Goal: Information Seeking & Learning: Learn about a topic

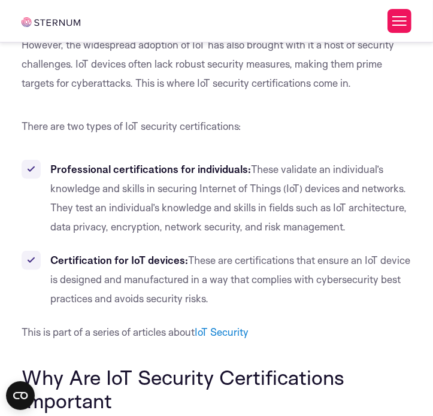
scroll to position [4290, 0]
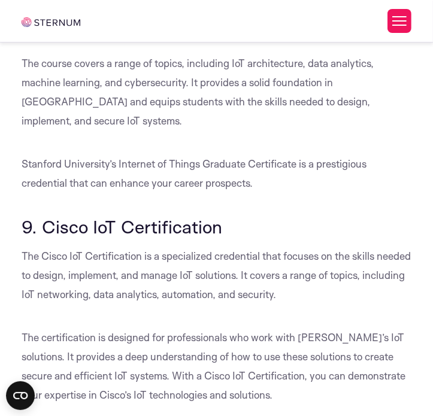
click at [321, 217] on h3 "9. Cisco IoT Certification" at bounding box center [217, 227] width 390 height 20
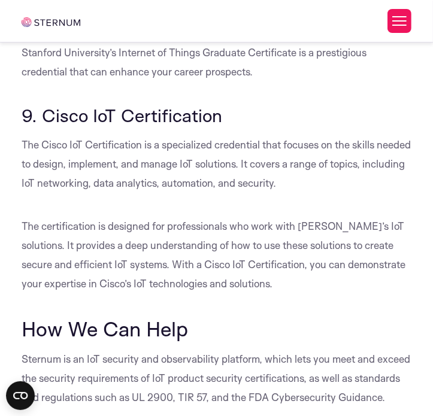
scroll to position [4410, 0]
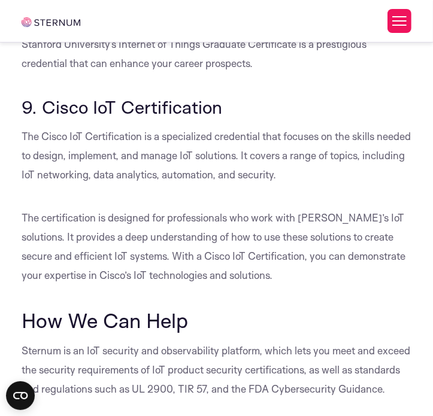
click at [195, 208] on p "The certification is designed for professionals who work with [PERSON_NAME]’s I…" at bounding box center [217, 246] width 390 height 77
click at [184, 127] on p "The Cisco IoT Certification is a specialized credential that focuses on the ski…" at bounding box center [217, 156] width 390 height 58
click at [234, 208] on p "The certification is designed for professionals who work with [PERSON_NAME]’s I…" at bounding box center [217, 246] width 390 height 77
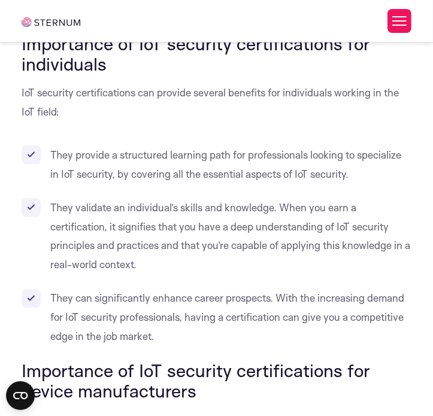
scroll to position [4015, 0]
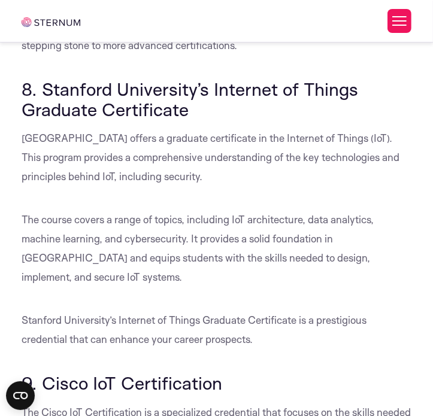
scroll to position [4135, 0]
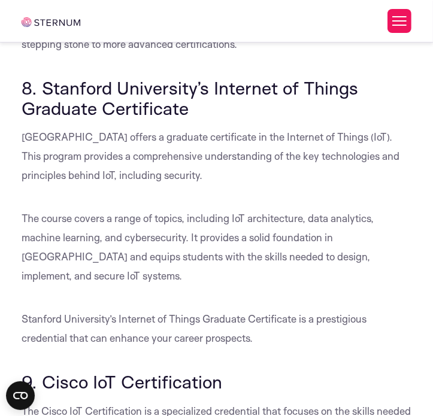
click at [197, 83] on h3 "8. Stanford University’s Internet of Things Graduate Certificate" at bounding box center [217, 98] width 390 height 40
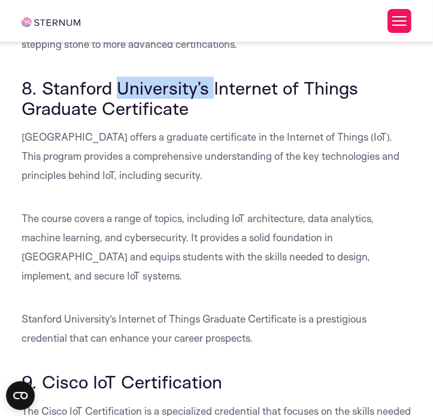
click at [197, 83] on h3 "8. Stanford University’s Internet of Things Graduate Certificate" at bounding box center [217, 98] width 390 height 40
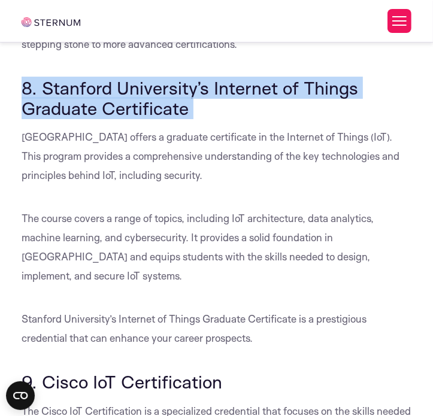
click at [197, 83] on h3 "8. Stanford University’s Internet of Things Graduate Certificate" at bounding box center [217, 98] width 390 height 40
copy div "8. Stanford University’s Internet of Things Graduate Certificate"
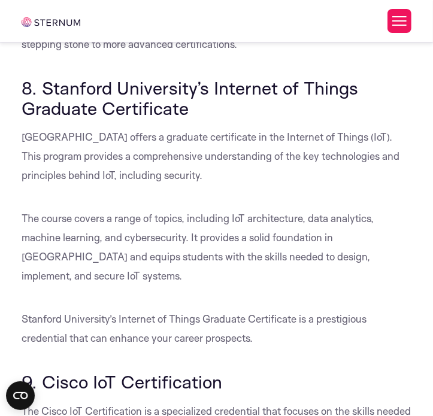
click at [153, 154] on p "[GEOGRAPHIC_DATA] offers a graduate certificate in the Internet of Things (IoT)…" at bounding box center [217, 157] width 390 height 58
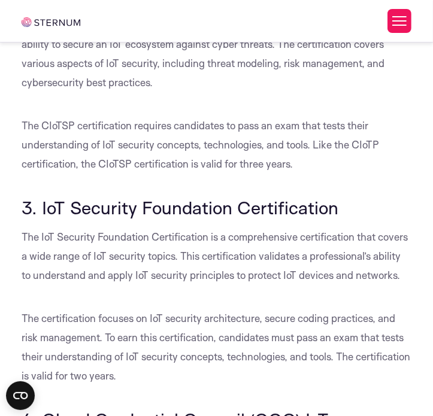
click at [295, 189] on div "What Are IoT Security Certifications The Internet of Things (IoT) has revolutio…" at bounding box center [217, 113] width 390 height 5209
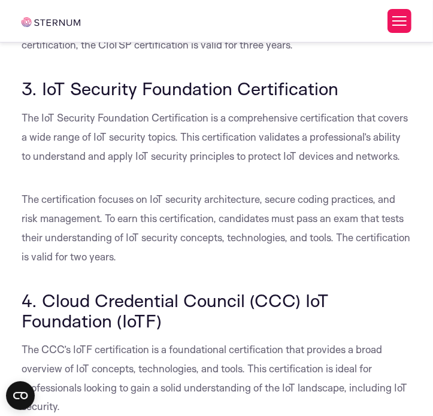
scroll to position [2855, 0]
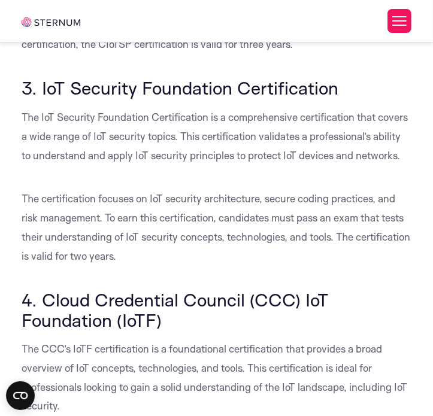
click at [177, 112] on p "The IoT Security Foundation Certification is a comprehensive certification that…" at bounding box center [217, 137] width 390 height 58
click at [168, 127] on p "The IoT Security Foundation Certification is a comprehensive certification that…" at bounding box center [217, 137] width 390 height 58
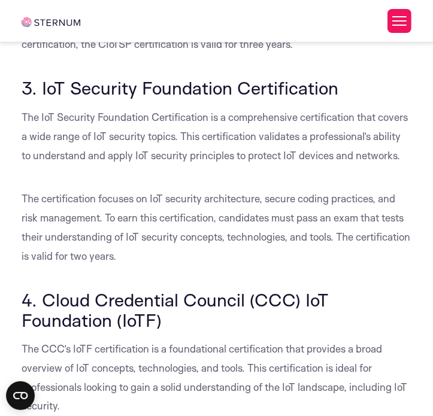
click at [283, 262] on p "The certification focuses on IoT security architecture, secure coding practices…" at bounding box center [217, 227] width 390 height 77
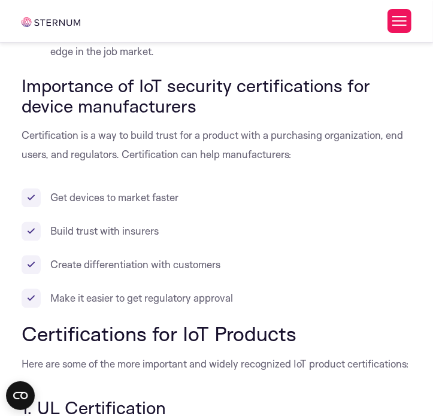
scroll to position [972, 0]
